Goal: Task Accomplishment & Management: Manage account settings

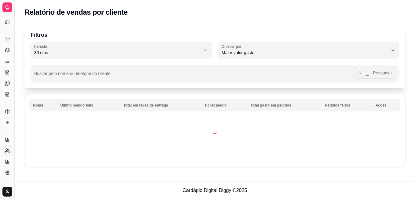
select select "30"
select select "HIGHEST_TOTAL_SPENT_WITH_ORDERS"
click at [8, 139] on icon at bounding box center [8, 139] width 0 height 2
select select "ALL"
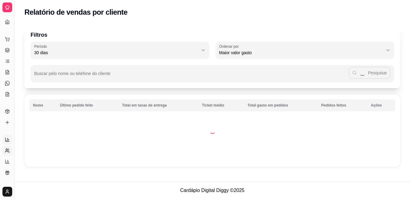
select select "0"
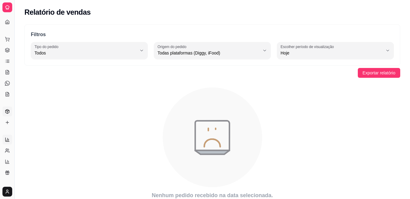
click at [5, 110] on icon at bounding box center [7, 111] width 5 height 5
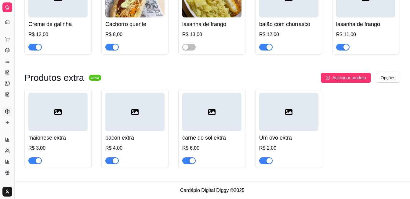
scroll to position [622, 0]
click at [8, 74] on icon at bounding box center [7, 72] width 3 height 4
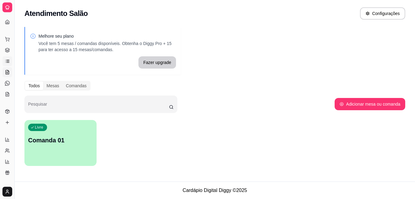
click at [8, 58] on link "Lista de Pedidos" at bounding box center [7, 61] width 10 height 10
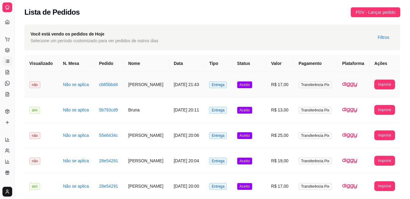
click at [179, 89] on td "[DATE] 21:43" at bounding box center [186, 84] width 35 height 25
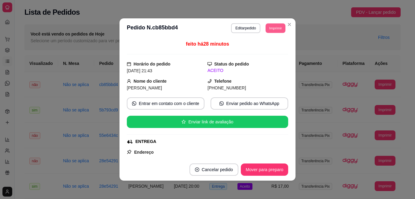
click at [272, 28] on button "Imprimir" at bounding box center [275, 27] width 20 height 9
click at [263, 46] on button "Impressora" at bounding box center [261, 50] width 44 height 10
click at [274, 26] on button "Imprimir" at bounding box center [275, 27] width 20 height 9
click at [265, 49] on button "Impressora" at bounding box center [261, 49] width 43 height 9
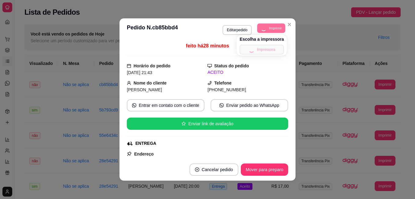
click at [265, 49] on div "Escolha a impressora Impressora" at bounding box center [261, 45] width 50 height 21
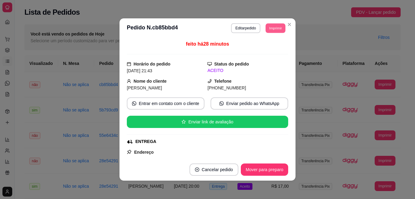
click at [278, 27] on button "Imprimir" at bounding box center [275, 27] width 20 height 9
click at [272, 48] on button "Impressora" at bounding box center [261, 49] width 43 height 9
click at [279, 27] on button "Imprimir" at bounding box center [275, 27] width 20 height 9
click at [258, 45] on button "Impressora" at bounding box center [261, 49] width 43 height 9
click at [271, 28] on button "Imprimir" at bounding box center [275, 27] width 20 height 9
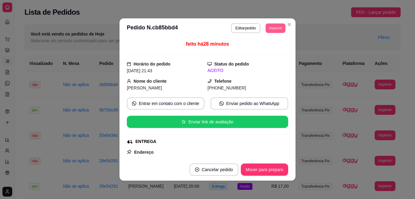
click at [271, 28] on button "Imprimir" at bounding box center [275, 27] width 20 height 9
click at [271, 25] on button "Imprimir" at bounding box center [275, 27] width 20 height 9
click at [270, 46] on button "Impressora" at bounding box center [261, 49] width 43 height 9
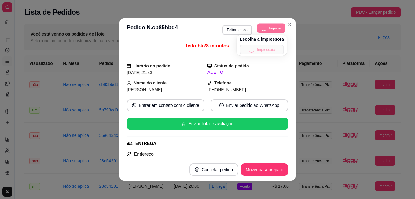
click at [270, 46] on div "Escolha a impressora Impressora" at bounding box center [261, 45] width 50 height 21
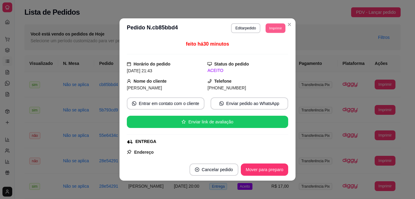
click at [270, 29] on button "Imprimir" at bounding box center [275, 27] width 20 height 9
click at [271, 48] on button "Impressora" at bounding box center [261, 49] width 43 height 9
click at [268, 171] on button "Mover para preparo" at bounding box center [264, 169] width 47 height 12
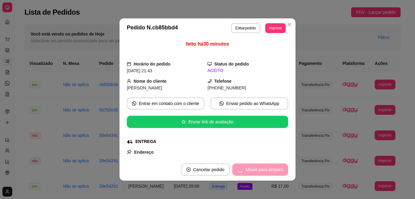
click at [268, 171] on div "Mover para preparo" at bounding box center [260, 169] width 56 height 12
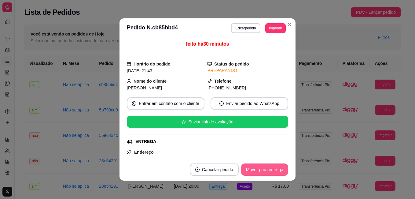
click at [268, 170] on button "Mover para entrega" at bounding box center [264, 169] width 47 height 12
click at [268, 169] on button "Mover para finalizado" at bounding box center [262, 169] width 51 height 12
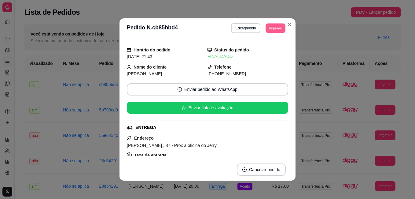
click at [272, 29] on button "Imprimir" at bounding box center [275, 27] width 20 height 9
click at [268, 44] on div "Escolha a impressora Impressora" at bounding box center [261, 45] width 50 height 21
click at [268, 50] on button "Impressora" at bounding box center [261, 49] width 43 height 9
